Goal: Navigation & Orientation: Find specific page/section

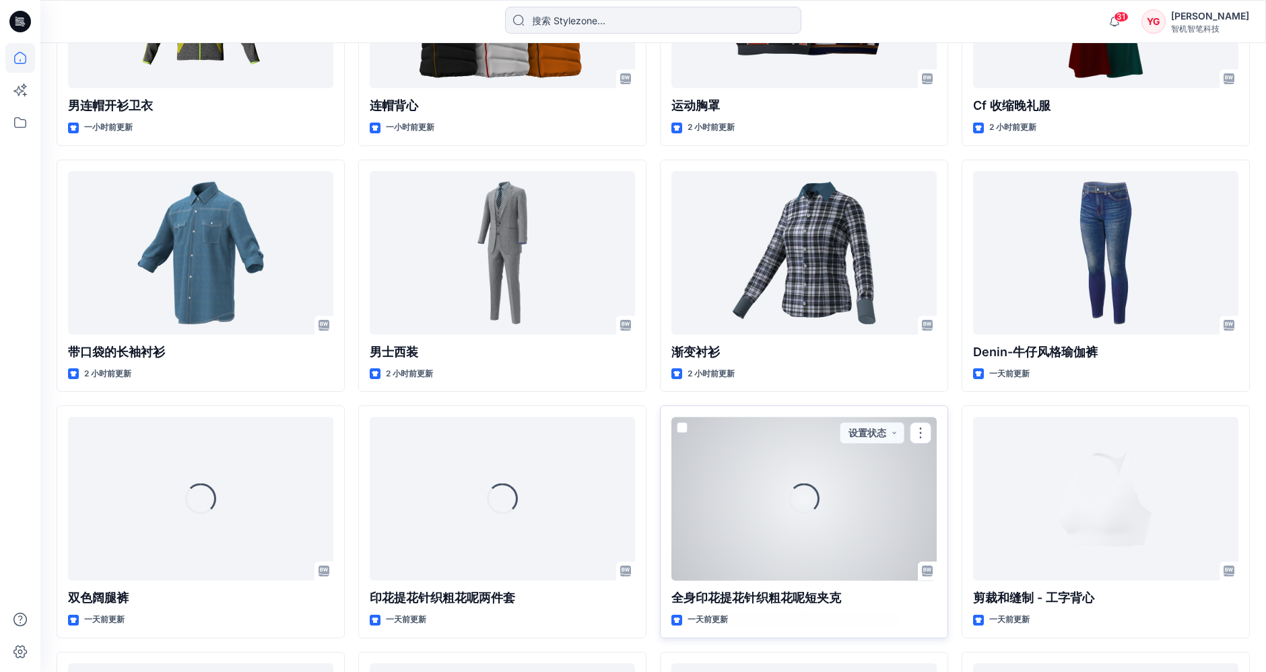
scroll to position [802, 0]
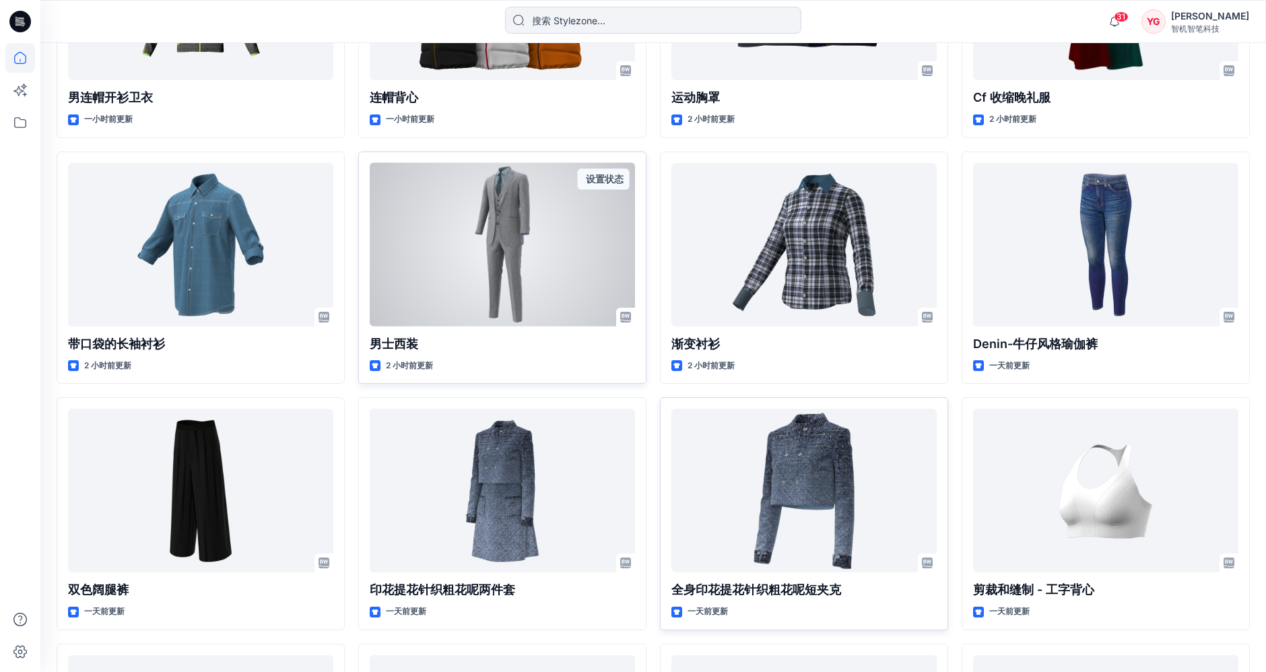
click at [577, 277] on div at bounding box center [502, 245] width 265 height 164
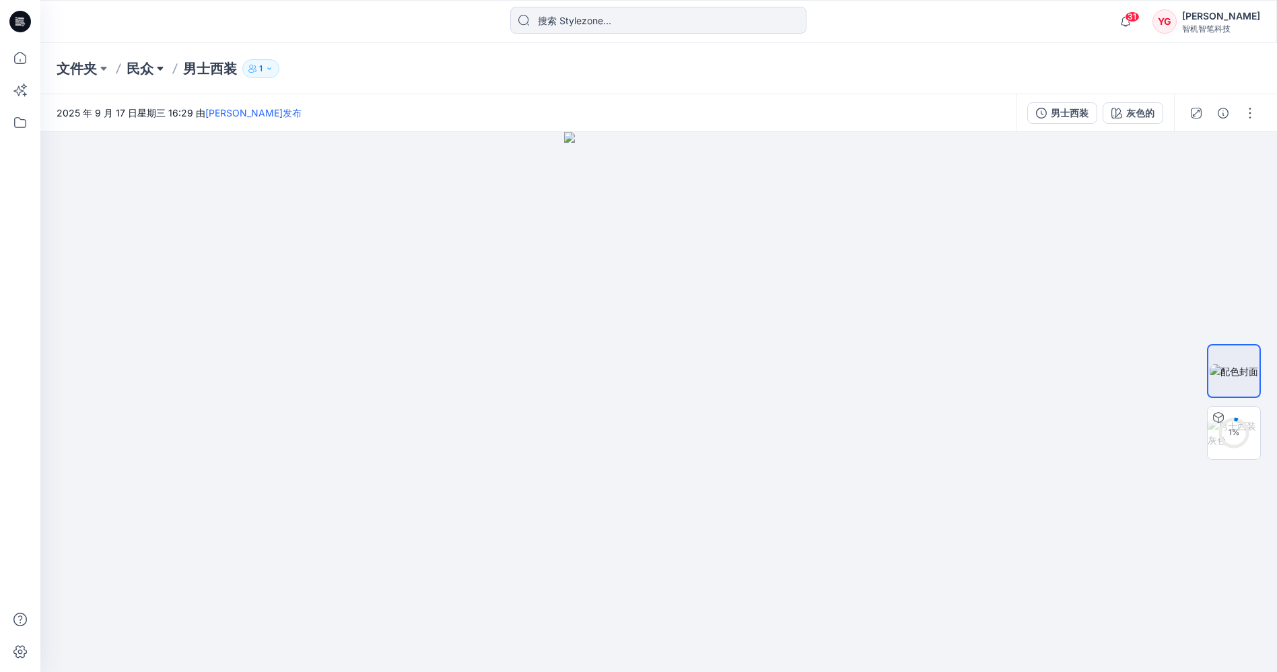
click at [154, 67] on button at bounding box center [159, 68] width 13 height 19
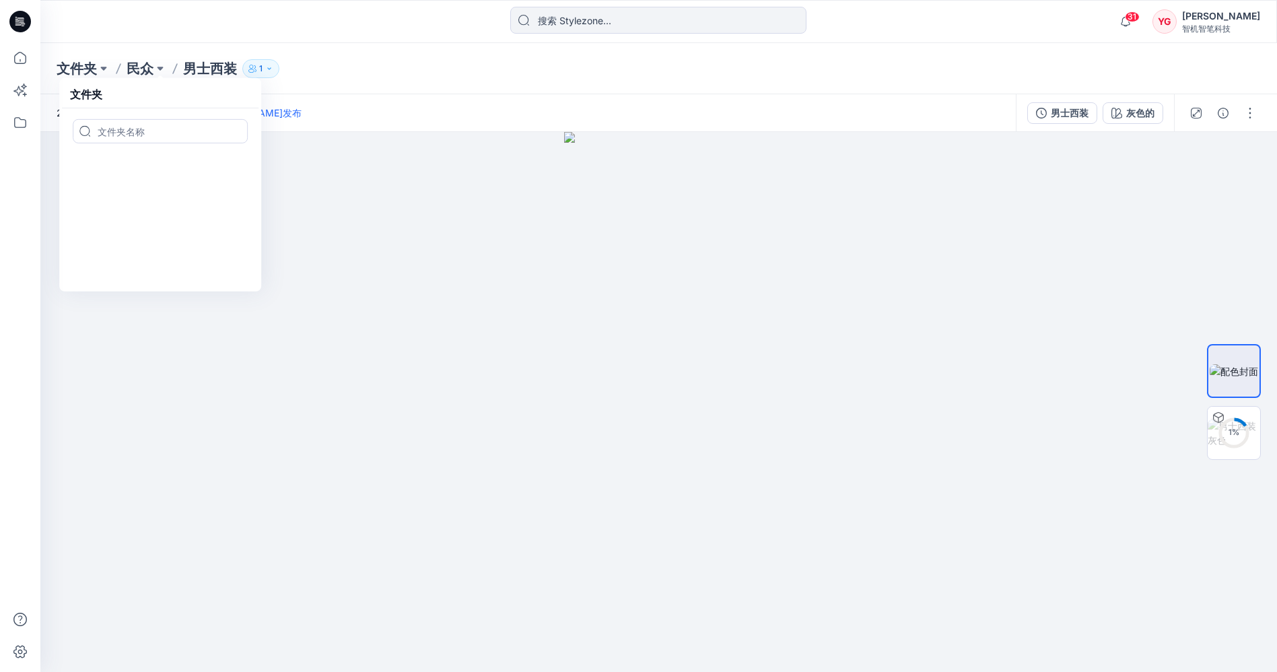
click at [70, 64] on font "文件夹" at bounding box center [77, 69] width 40 height 16
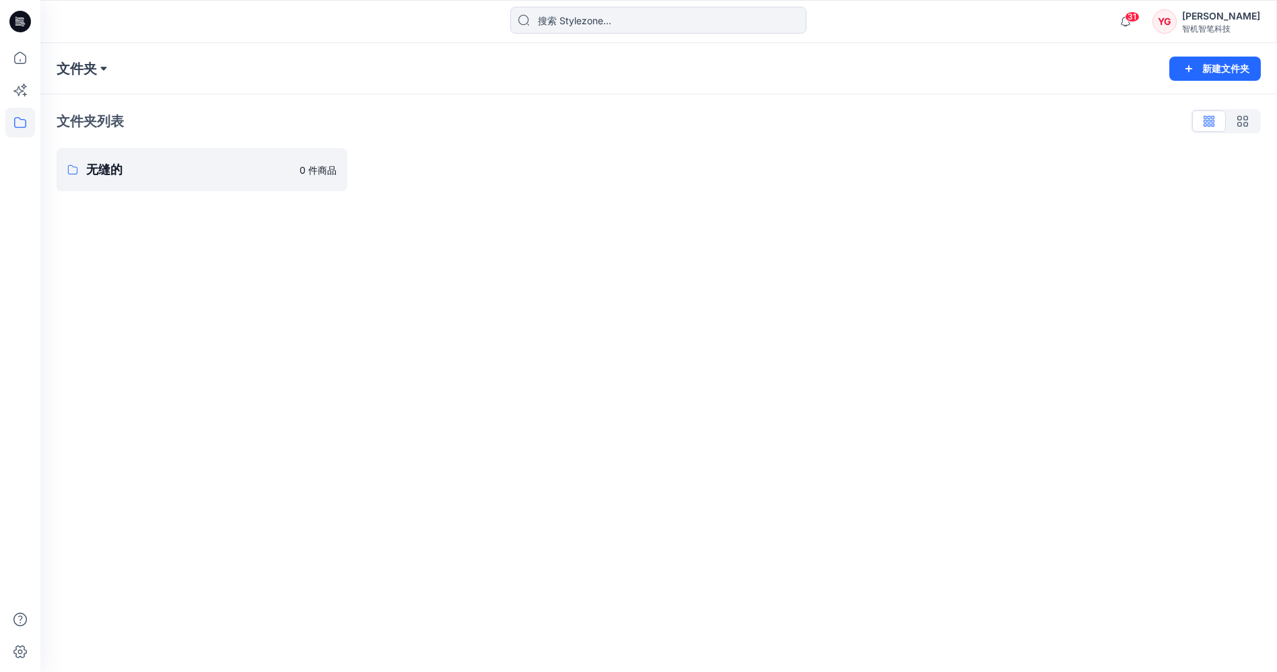
click at [102, 71] on button at bounding box center [103, 68] width 13 height 19
click at [130, 59] on div "文件夹 文件夹 无缝的" at bounding box center [606, 68] width 1099 height 19
click at [17, 67] on icon at bounding box center [20, 58] width 30 height 30
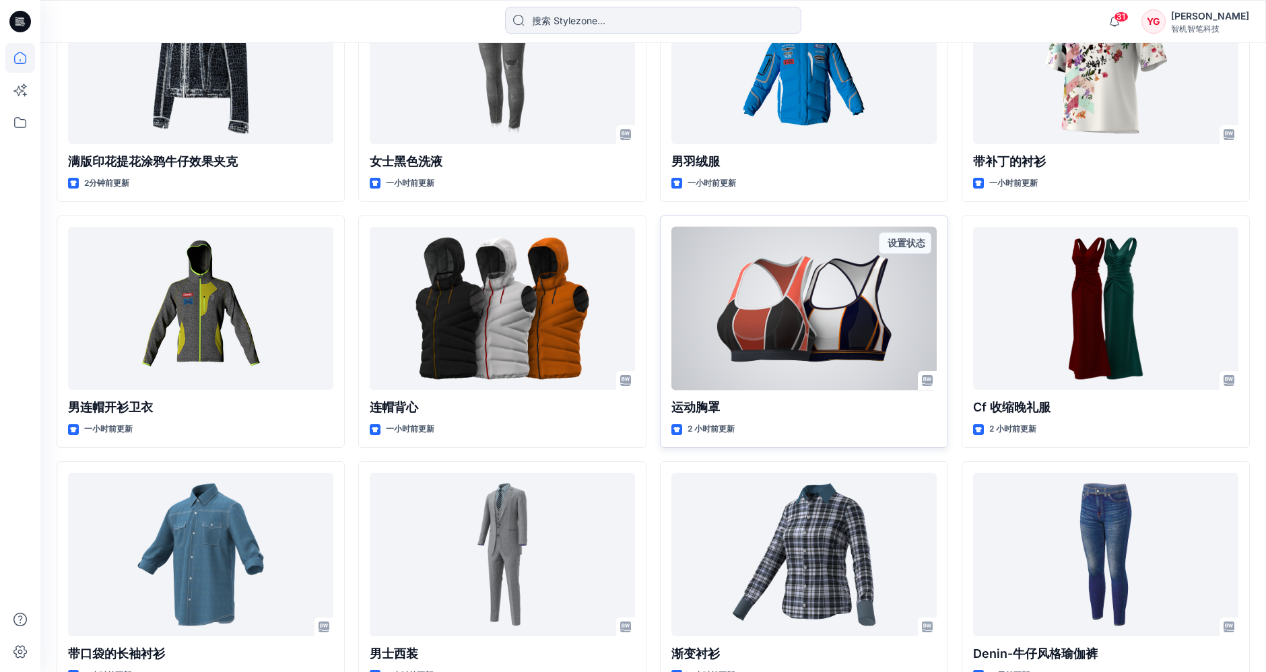
scroll to position [343, 0]
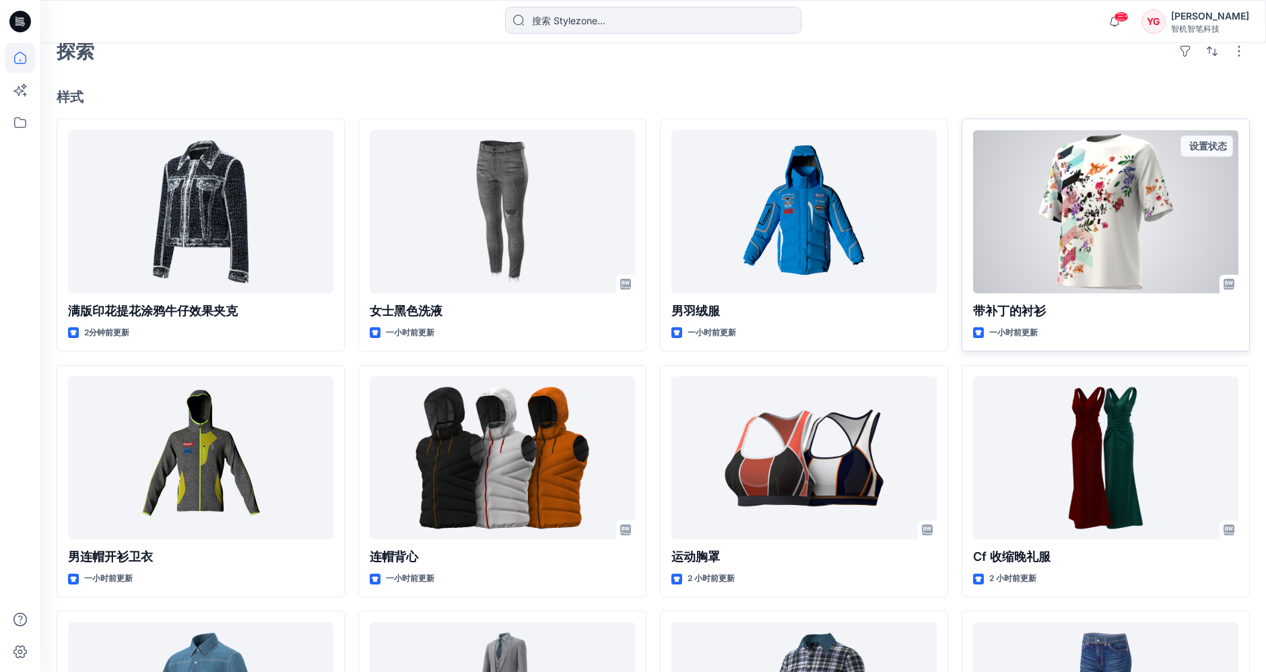
click at [1048, 226] on div at bounding box center [1105, 212] width 265 height 164
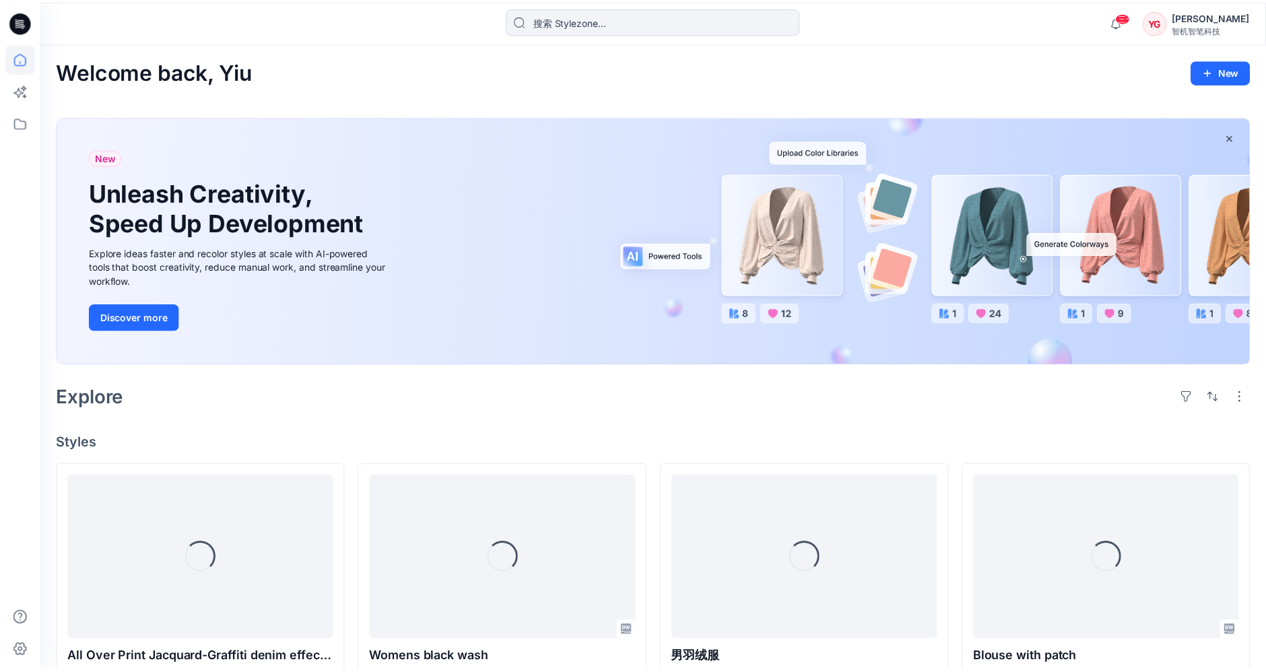
scroll to position [343, 0]
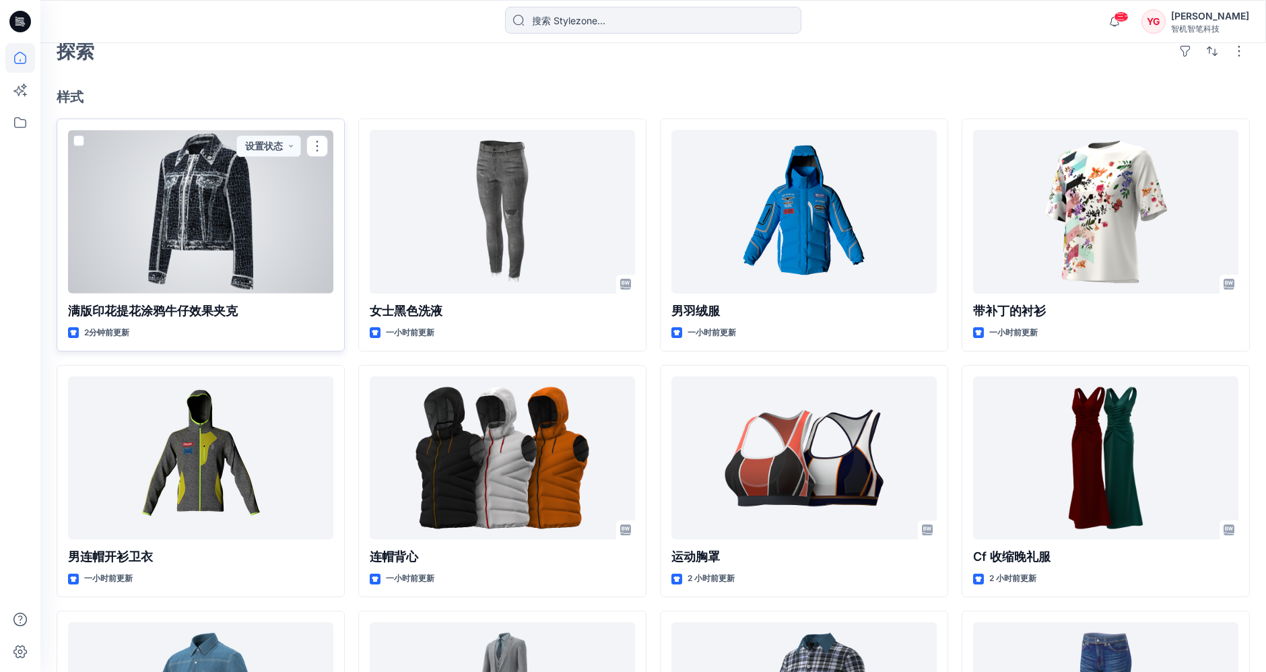
click at [202, 193] on div at bounding box center [200, 212] width 265 height 164
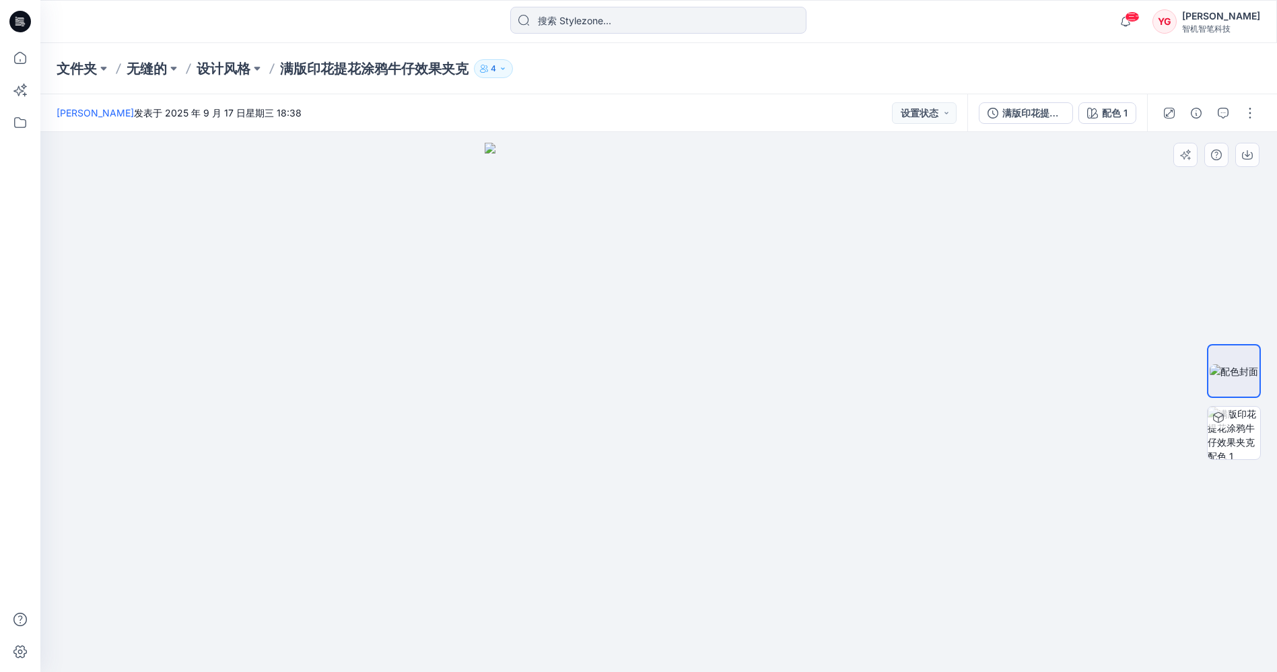
click at [1258, 277] on div at bounding box center [1234, 402] width 54 height 337
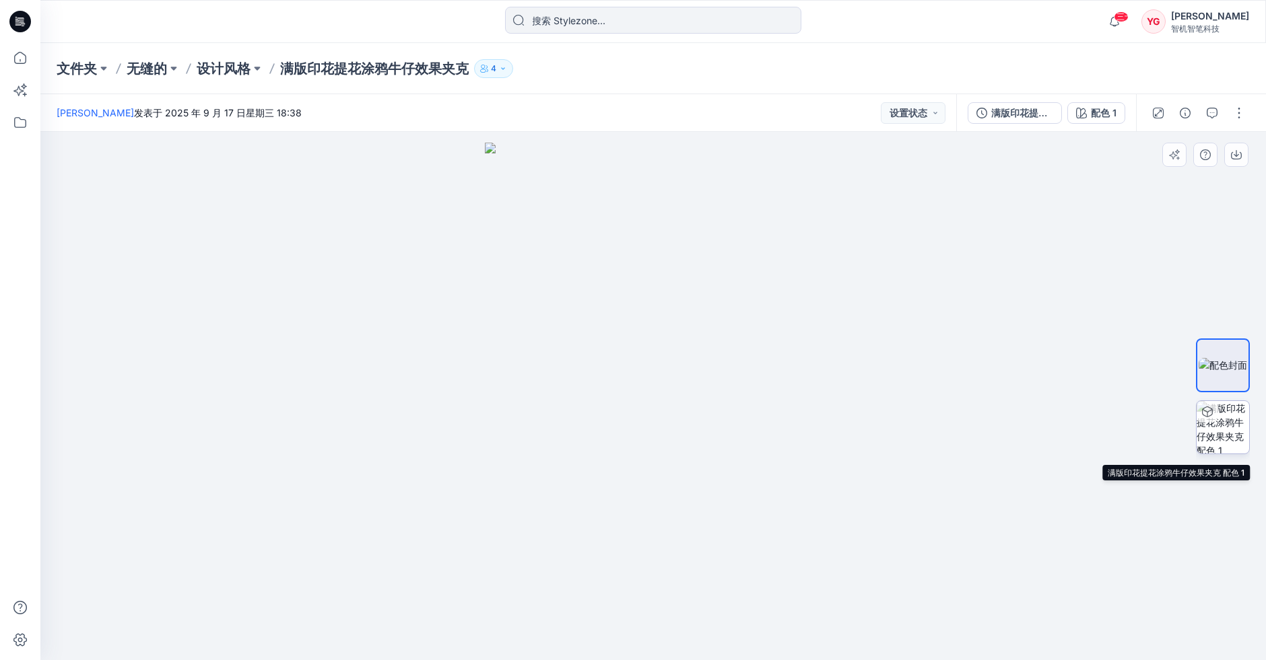
click at [1227, 429] on img at bounding box center [1222, 427] width 53 height 53
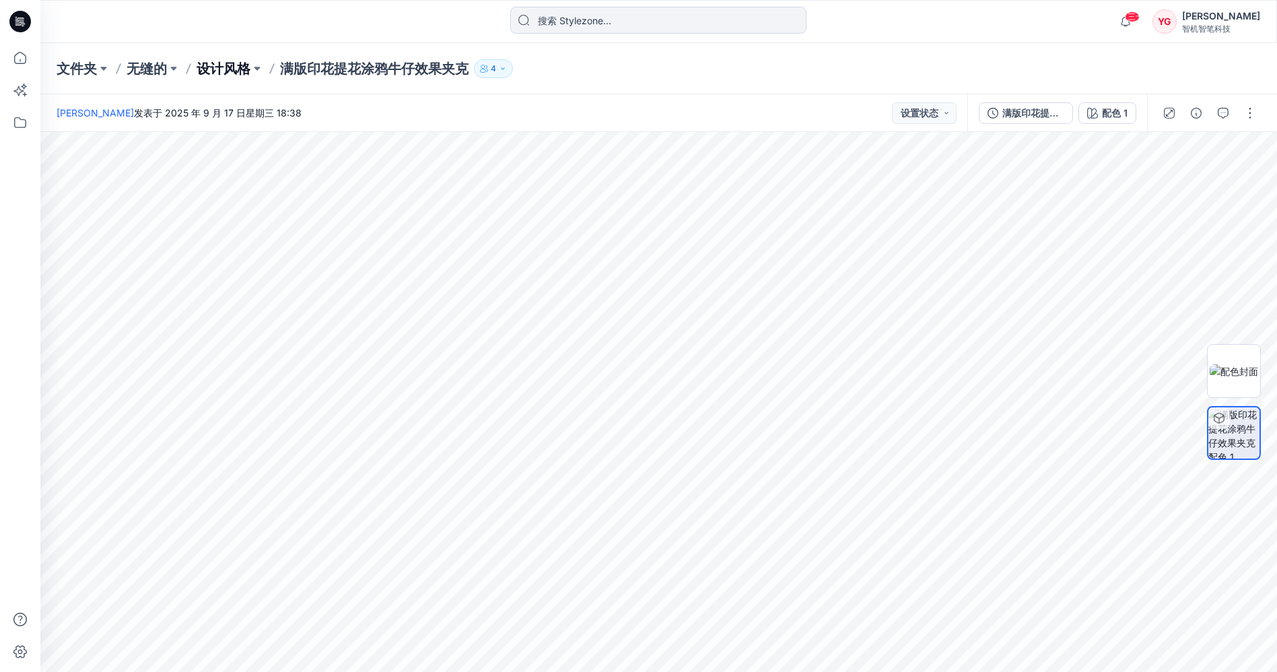
click at [219, 71] on font "设计风格" at bounding box center [224, 69] width 54 height 16
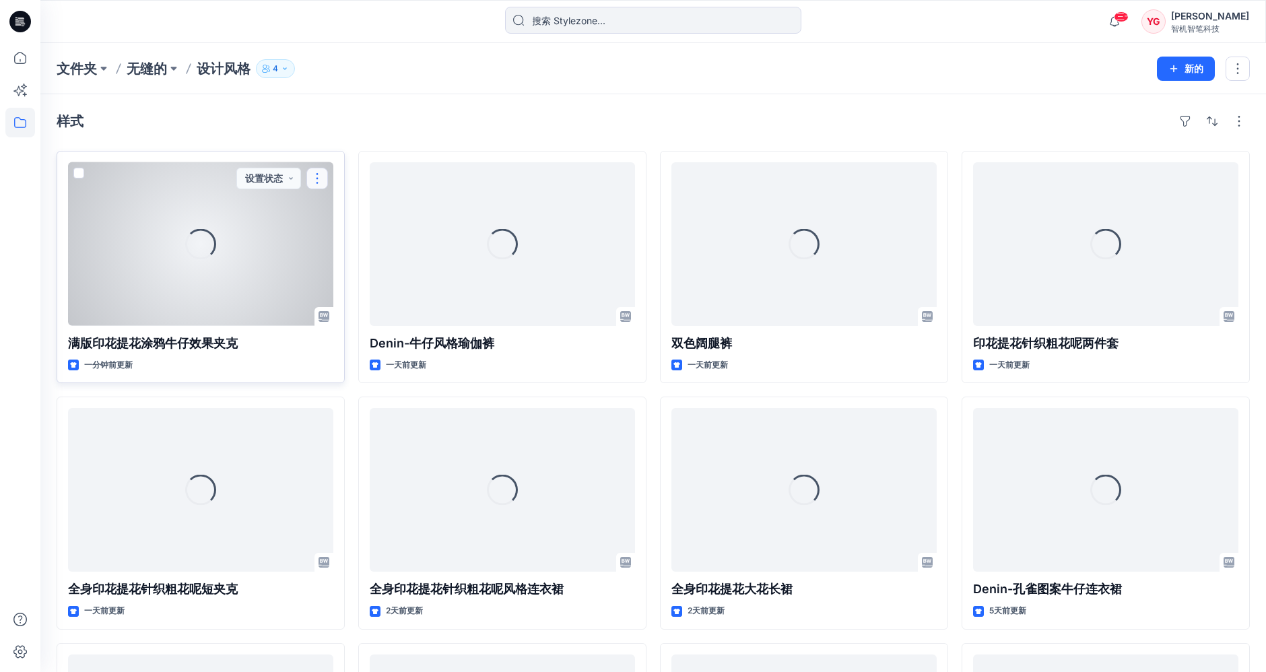
click at [323, 176] on button "button" at bounding box center [317, 179] width 22 height 22
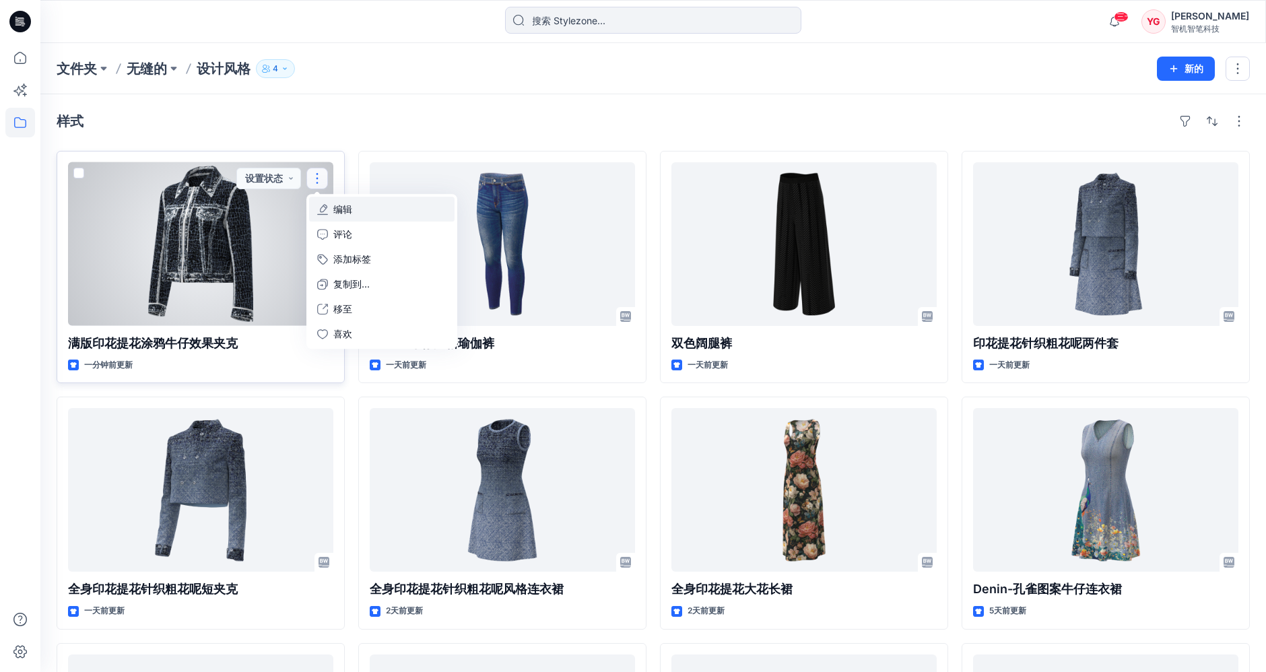
click at [375, 202] on button "编辑" at bounding box center [381, 209] width 145 height 25
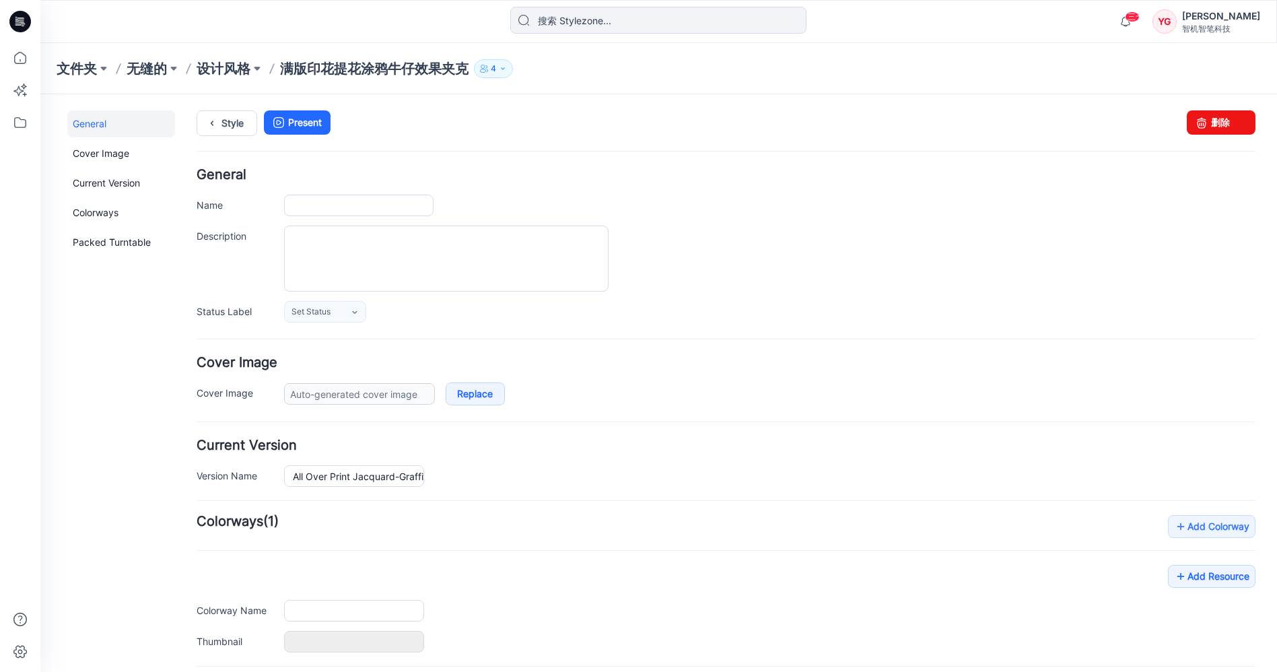
type input "All Over Print Jacquard-Graffiti denim effect jacket"
type input "Colorway 1"
type input "Default Thumbnail"
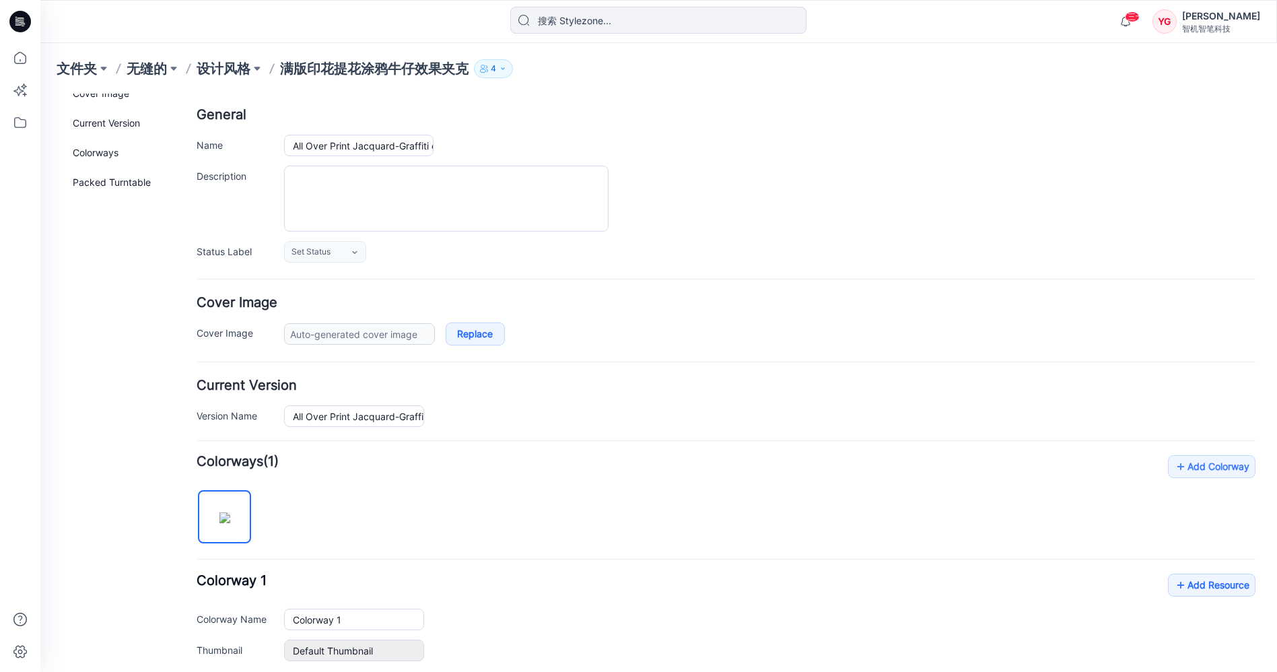
scroll to position [298, 0]
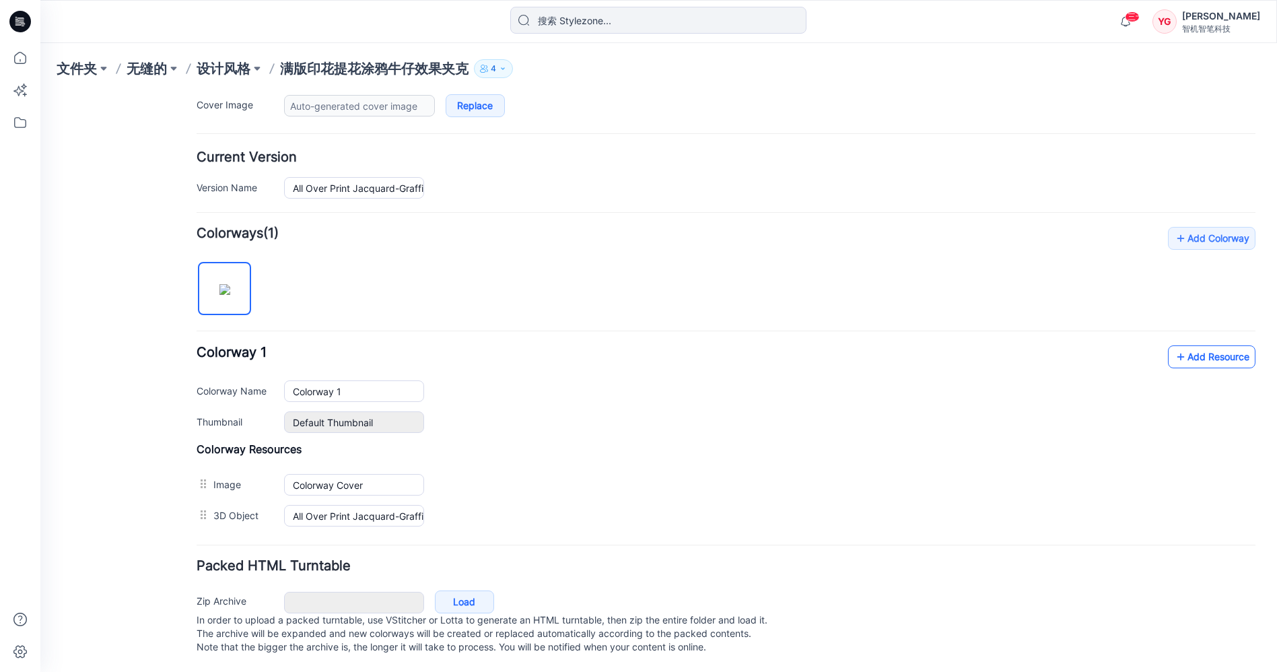
click at [1183, 347] on link "Add Resource" at bounding box center [1212, 356] width 88 height 23
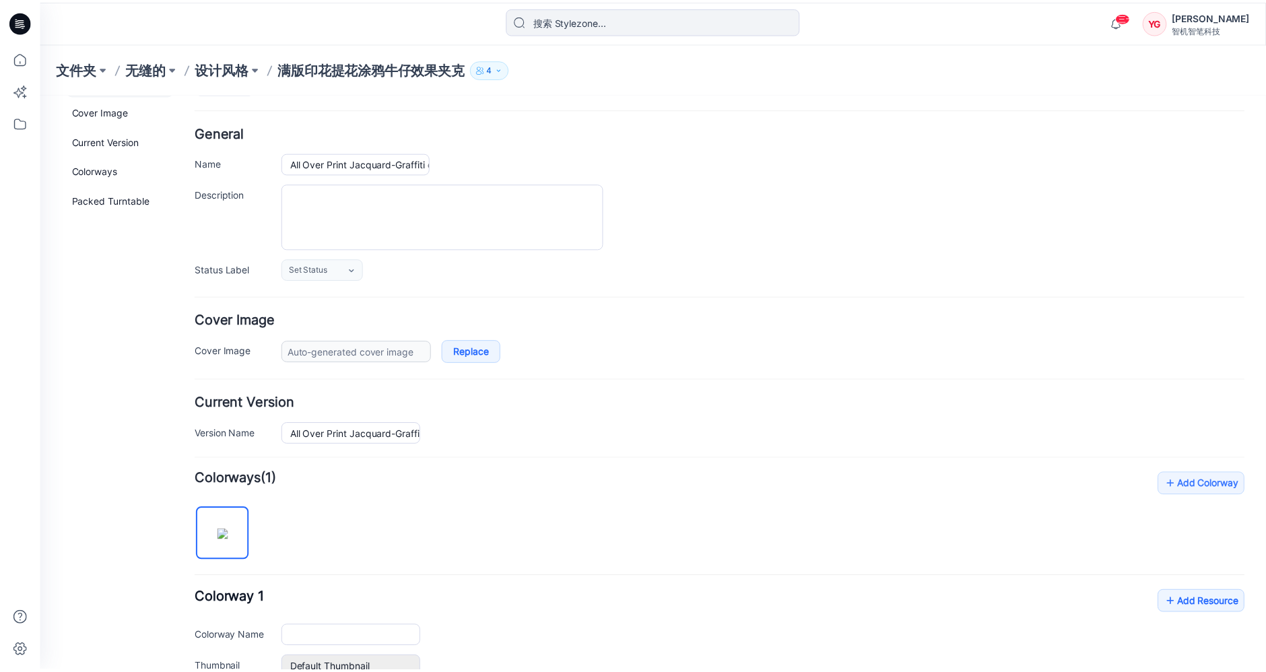
scroll to position [0, 0]
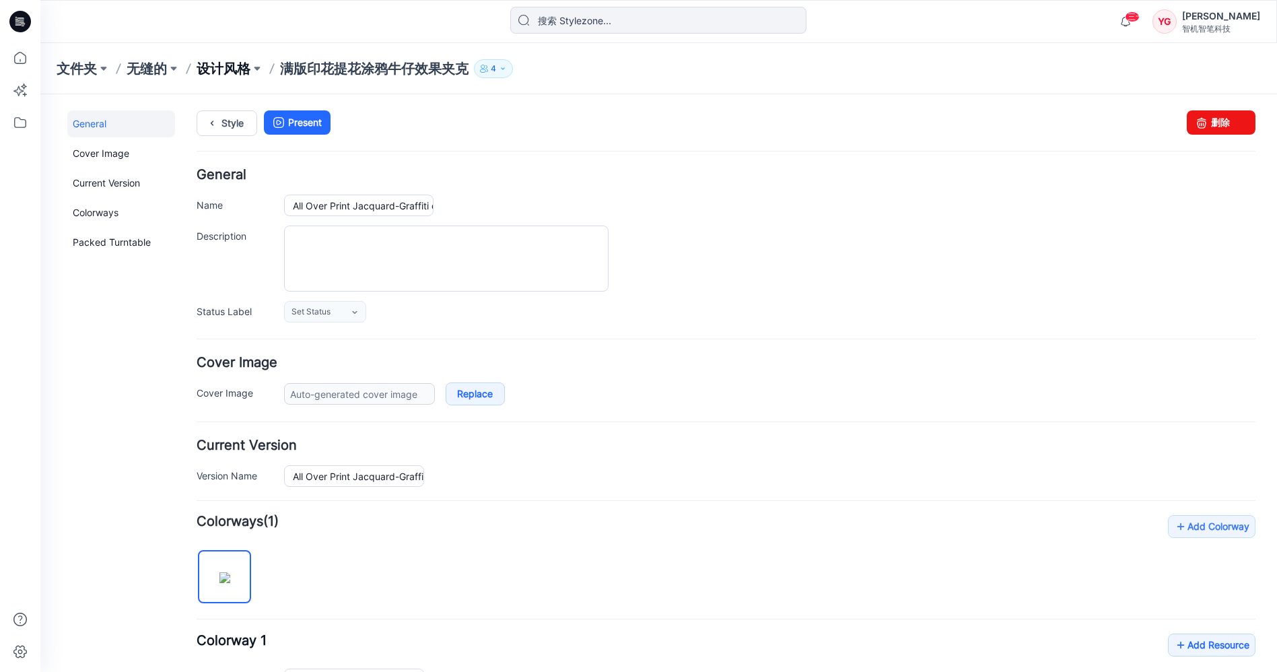
click at [240, 65] on font "设计风格" at bounding box center [224, 69] width 54 height 16
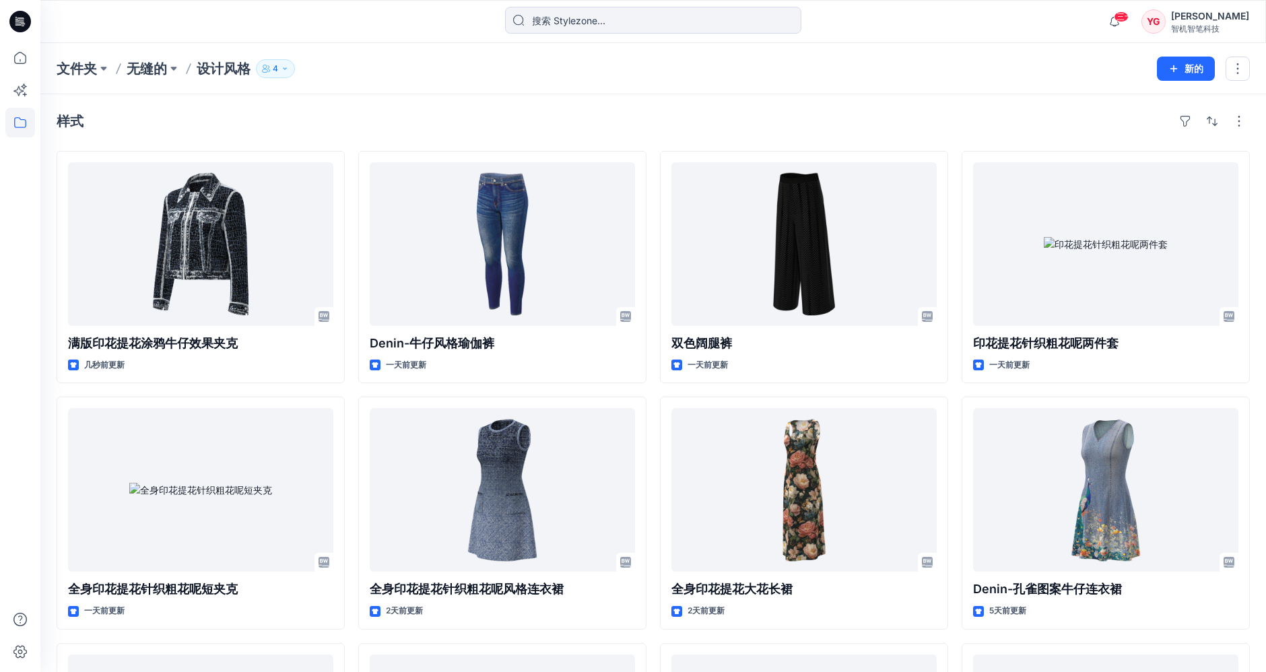
click at [288, 74] on button "4" at bounding box center [275, 68] width 39 height 19
click at [798, 105] on div "样式 满版印花提花涂鸦牛仔效果夹克 几秒前更新 全身印花提花针织粗花呢短夹克 一天前更新 全身印花提花连衣裙 5天前更新 Denin-牛仔风格瑜伽裤 一天前更…" at bounding box center [652, 517] width 1225 height 846
click at [148, 67] on font "无缝的" at bounding box center [147, 69] width 40 height 16
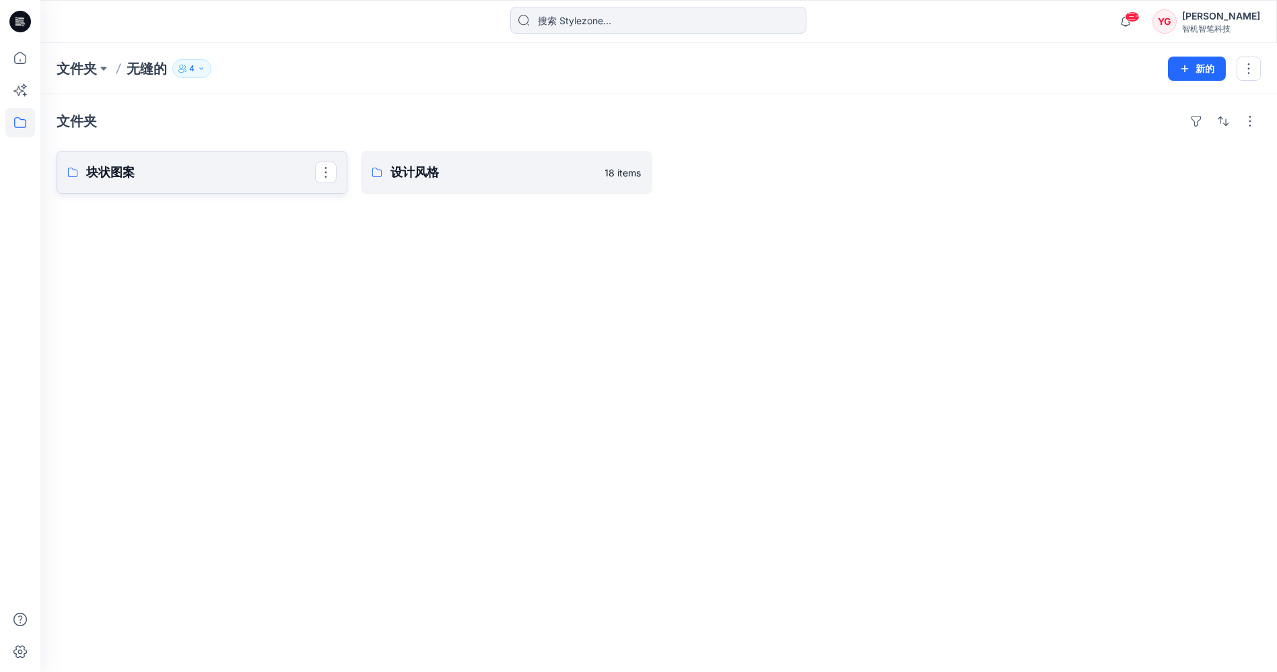
click at [223, 174] on p "块状图案" at bounding box center [200, 172] width 229 height 19
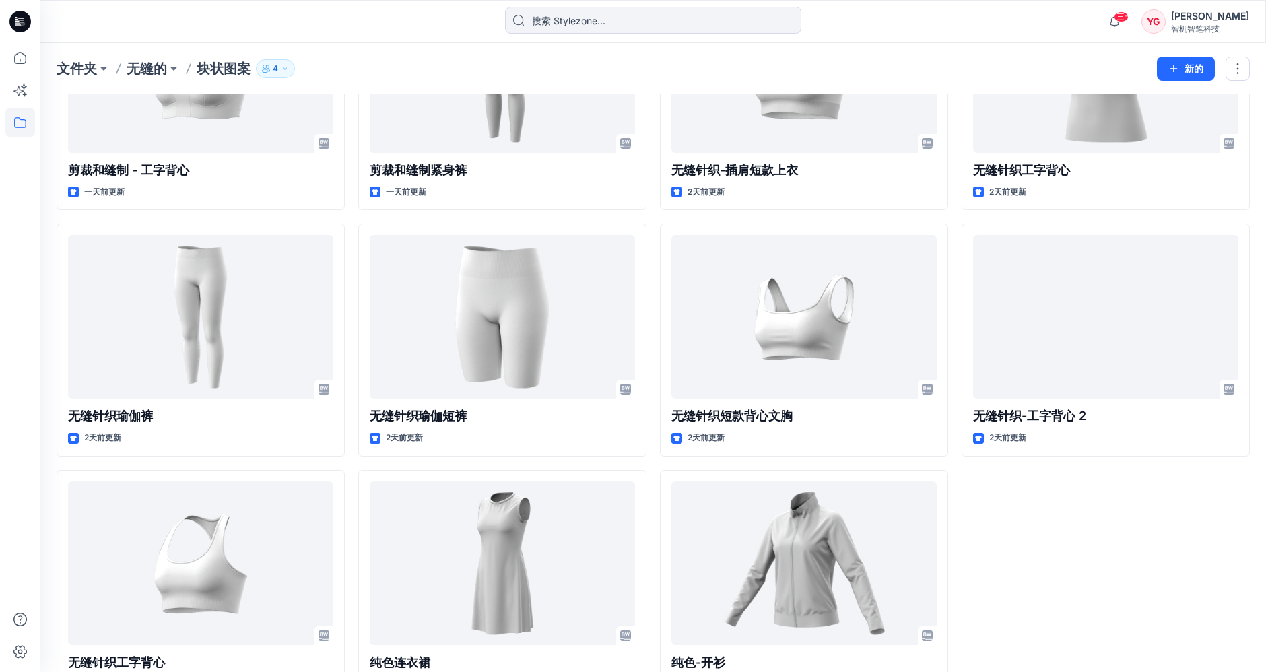
scroll to position [219, 0]
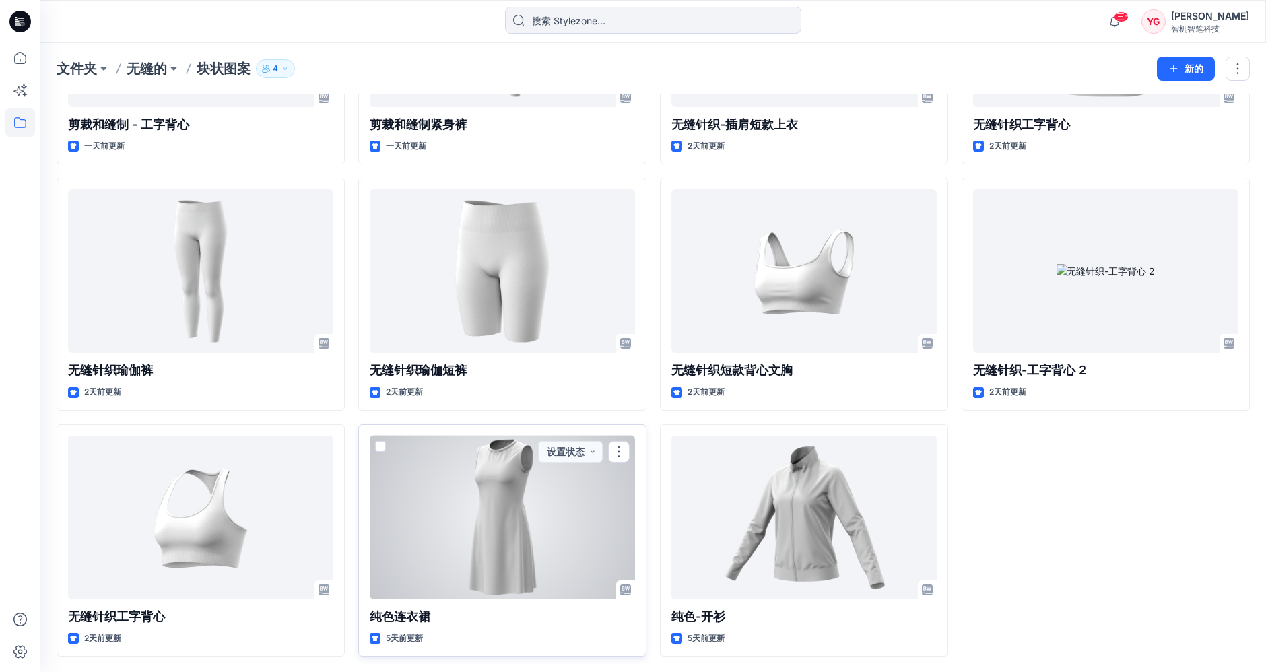
click at [557, 516] on div at bounding box center [502, 518] width 265 height 164
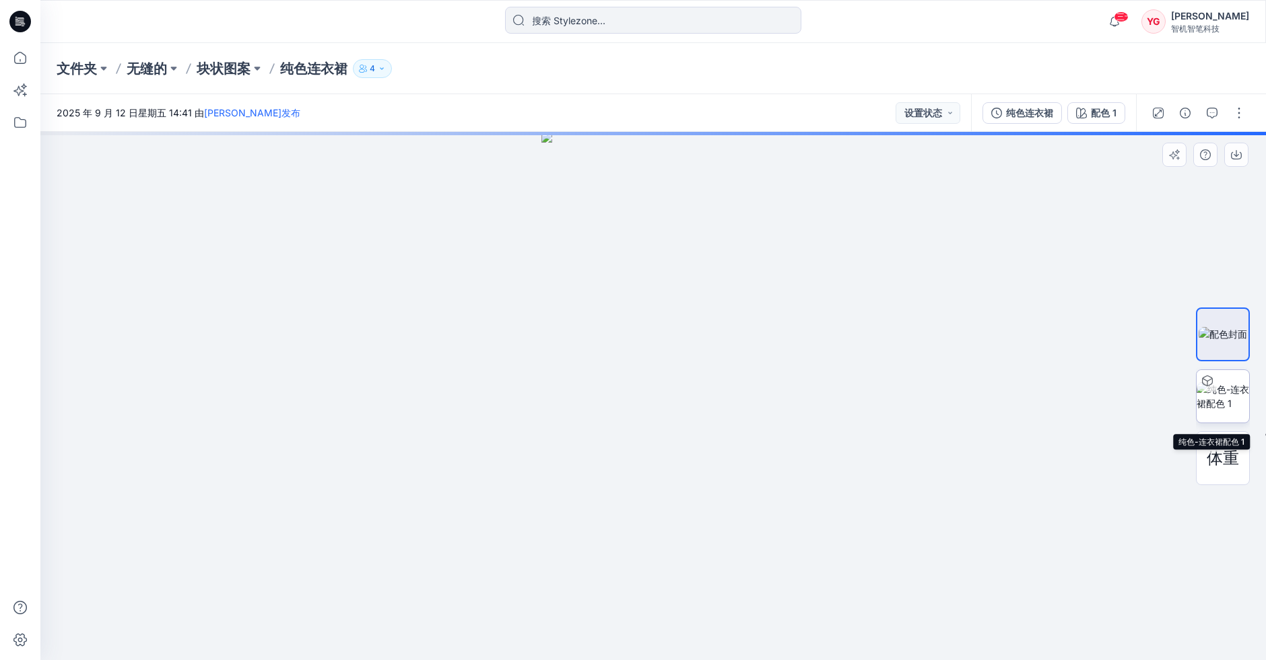
click at [1233, 397] on img at bounding box center [1222, 396] width 53 height 28
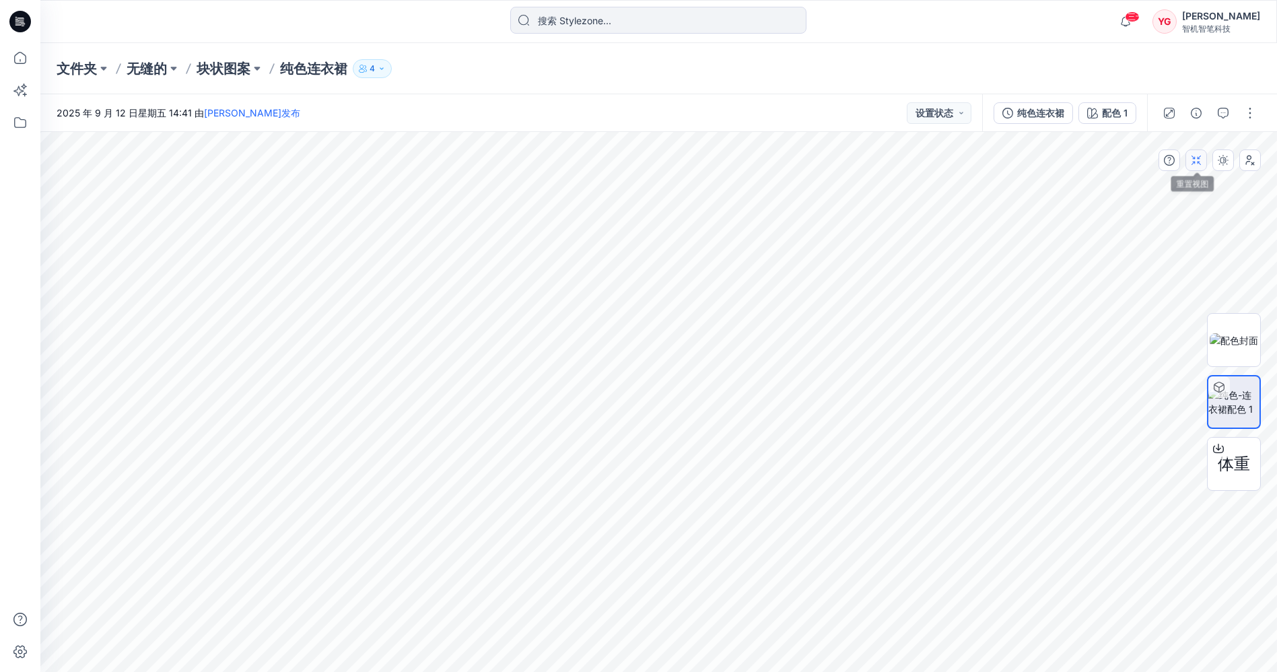
click at [1200, 170] on button "button" at bounding box center [1196, 160] width 22 height 22
click at [218, 66] on font "块状图案" at bounding box center [224, 69] width 54 height 16
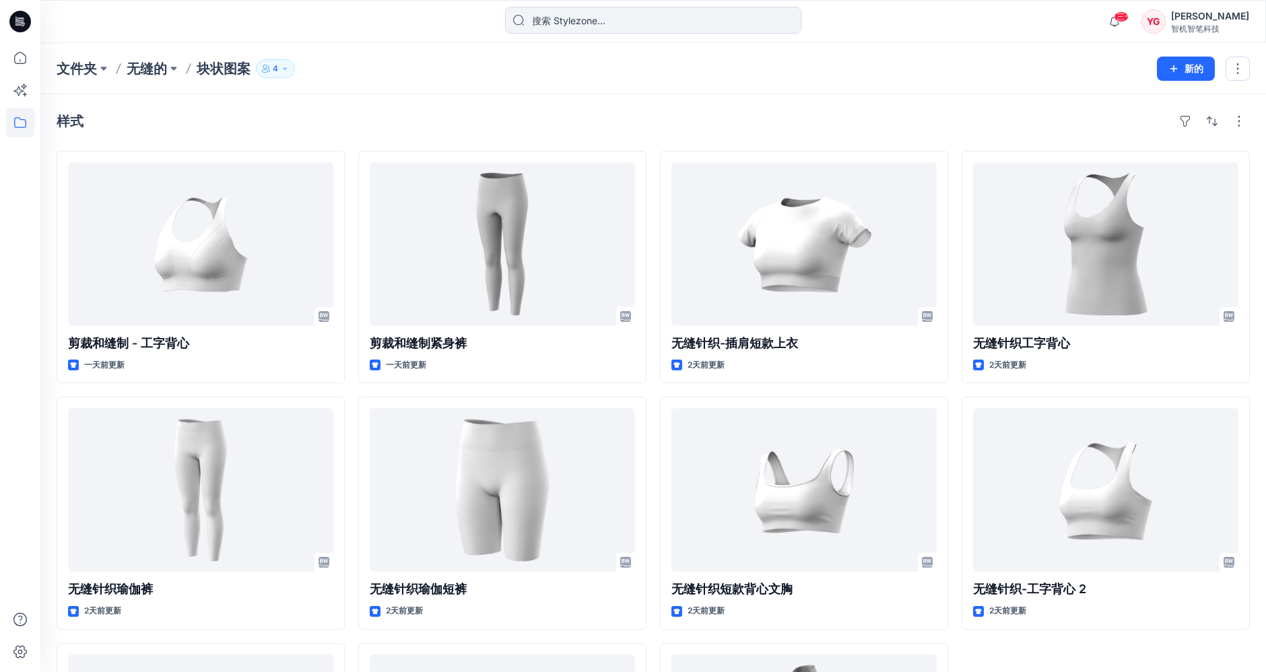
click at [129, 121] on div "样式" at bounding box center [653, 121] width 1193 height 22
click at [141, 77] on p "无缝的" at bounding box center [147, 68] width 40 height 19
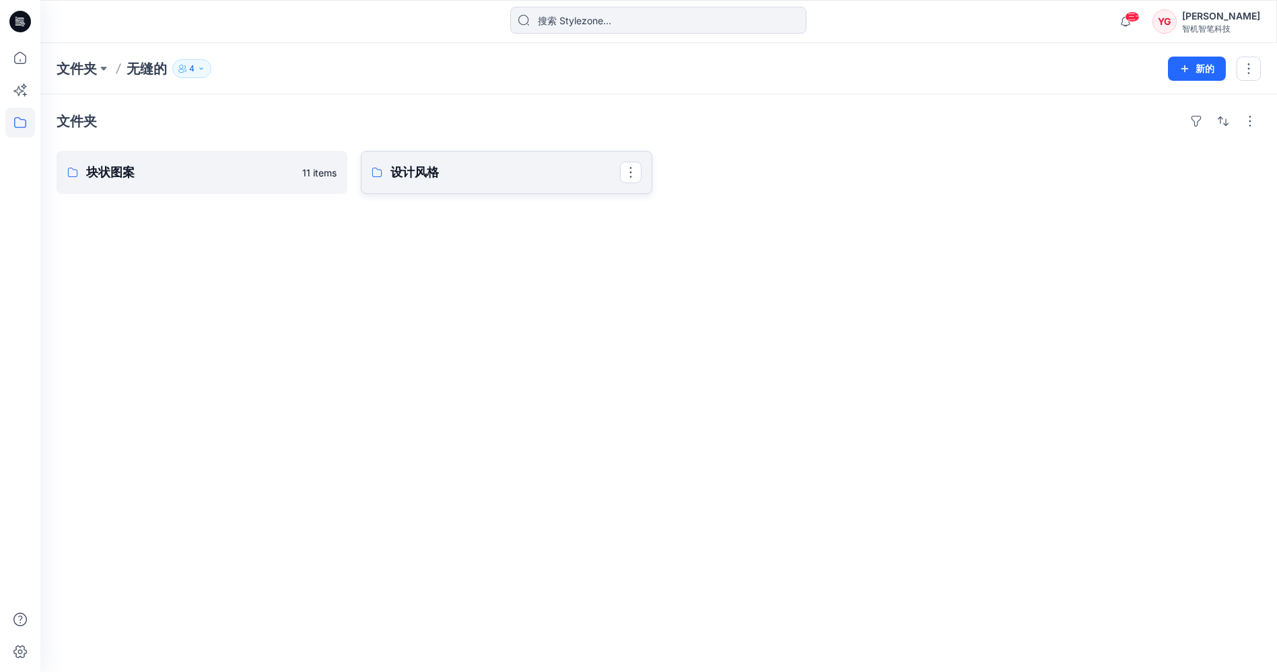
click at [487, 191] on link "设计风格" at bounding box center [506, 172] width 291 height 43
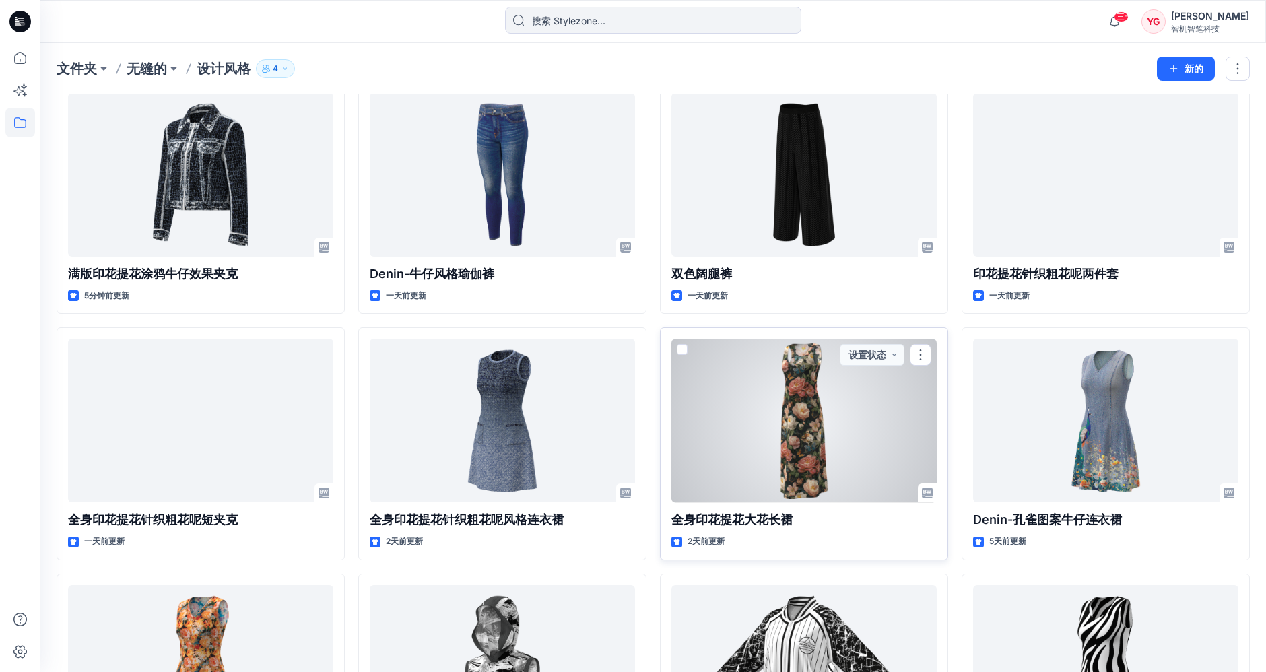
scroll to position [75, 0]
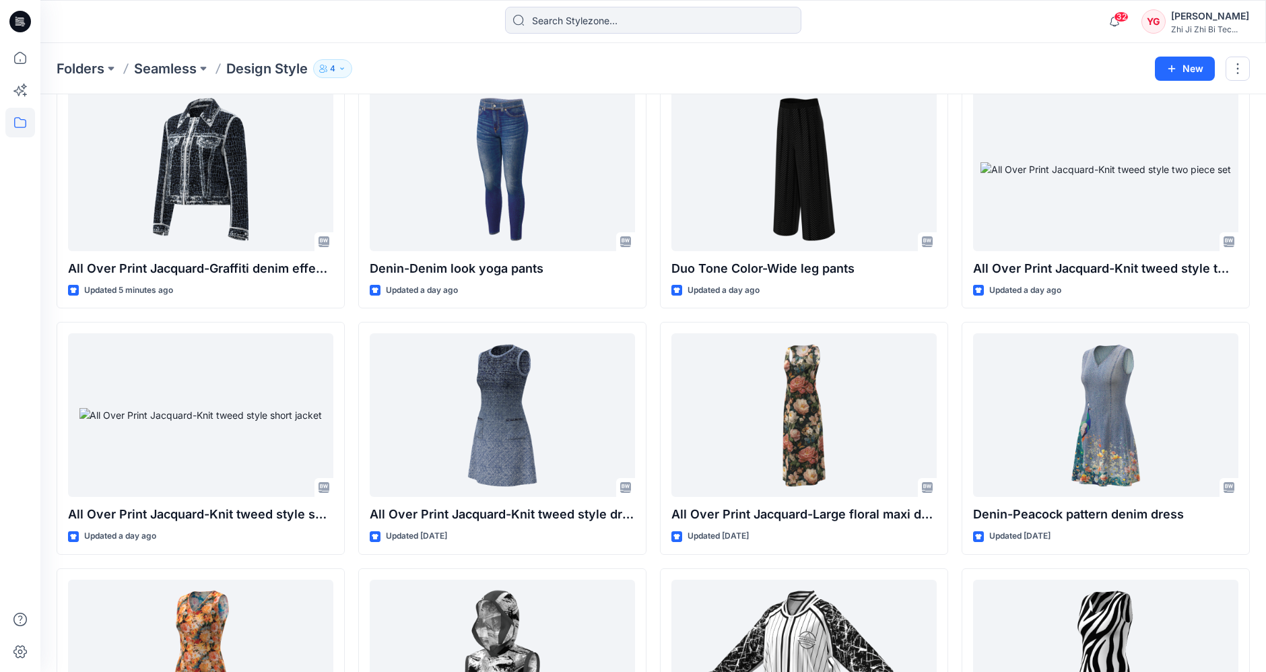
click at [831, 72] on div "Folders Seamless Design Style 4" at bounding box center [601, 68] width 1088 height 19
click at [360, 75] on div "Folders Seamless Design Style 4" at bounding box center [601, 68] width 1088 height 19
